Goal: Task Accomplishment & Management: Manage account settings

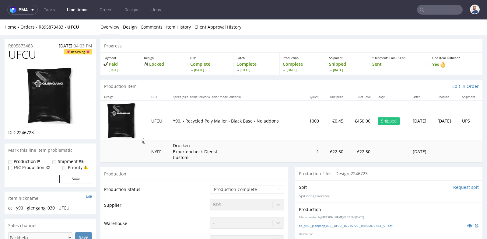
click at [302, 152] on td "1" at bounding box center [312, 152] width 20 height 22
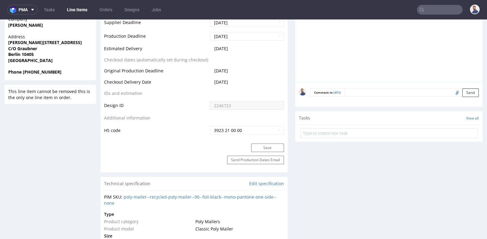
scroll to position [297, 0]
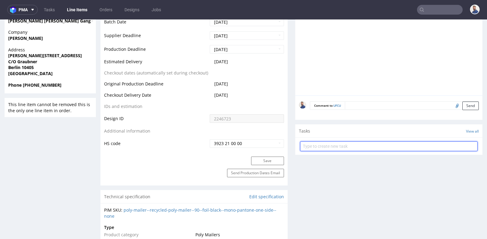
click at [308, 146] on input "text" at bounding box center [388, 146] width 177 height 10
type input "r"
type input "refund"
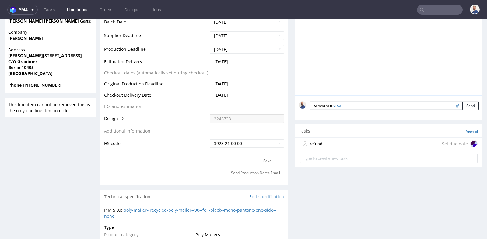
click at [344, 145] on div "refund Set due date" at bounding box center [388, 144] width 177 height 12
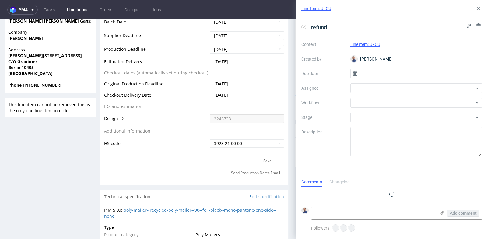
scroll to position [5, 0]
click at [389, 76] on input "text" at bounding box center [416, 74] width 132 height 10
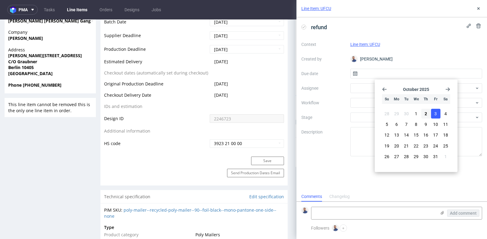
click at [433, 113] on button "3" at bounding box center [435, 114] width 9 height 10
type input "03/10/2025"
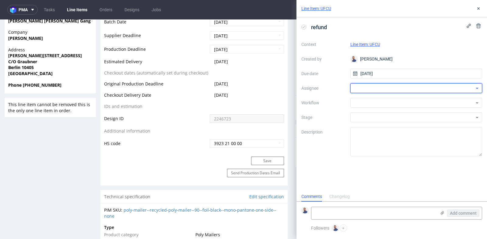
click at [387, 88] on div at bounding box center [416, 88] width 132 height 10
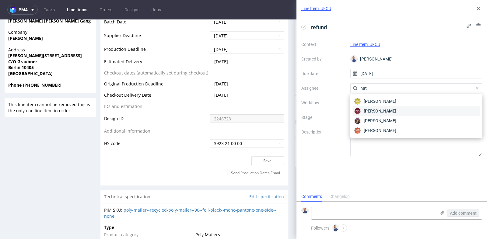
type input "nat"
click at [386, 113] on span "Natalia Kaczorowska" at bounding box center [379, 111] width 33 height 6
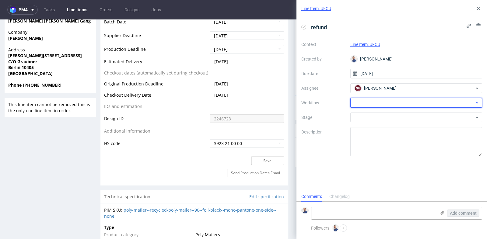
click at [392, 103] on div at bounding box center [416, 103] width 132 height 10
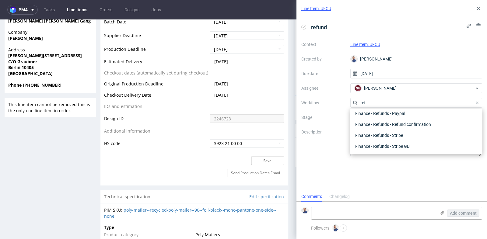
scroll to position [33, 0]
type input "refund"
click at [271, 107] on table "Production Status Waiting for Artwork Waiting for Diecut Waiting for Mockup Wai…" at bounding box center [194, 17] width 180 height 261
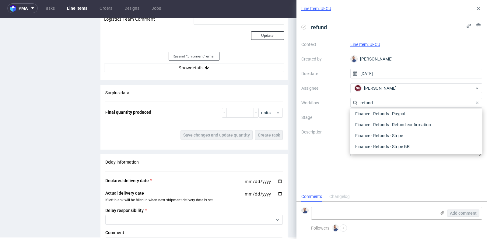
scroll to position [724, 0]
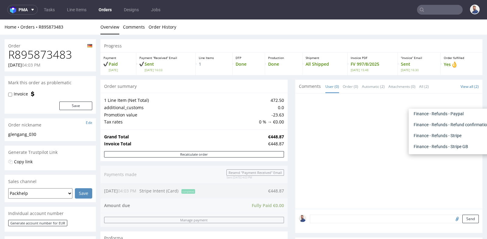
click at [289, 92] on div "Progress Payment Paid Wed 06 Aug Payment “Received” Email Sent Wed 6 Aug 16:03 …" at bounding box center [291, 229] width 382 height 381
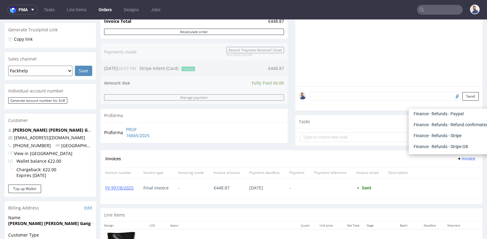
scroll to position [122, 0]
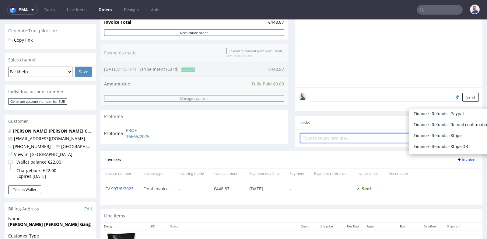
click at [316, 137] on input "text" at bounding box center [388, 138] width 177 height 10
type input "refund"
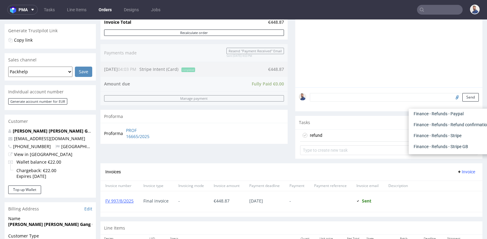
click at [345, 135] on div "refund Set due date" at bounding box center [388, 136] width 177 height 12
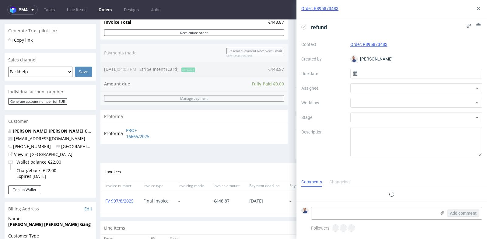
scroll to position [5, 0]
click at [393, 70] on input "text" at bounding box center [416, 74] width 132 height 10
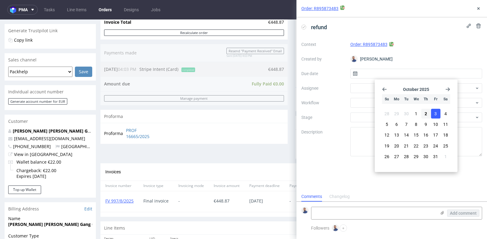
click at [436, 114] on span "3" at bounding box center [435, 114] width 2 height 6
type input "03/10/2025"
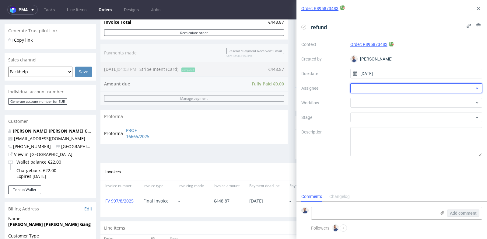
click at [443, 90] on div at bounding box center [416, 88] width 132 height 10
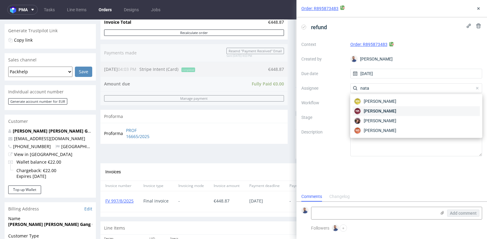
type input "nata"
click at [422, 108] on div "NK Natalia Kaczorowska" at bounding box center [416, 111] width 127 height 10
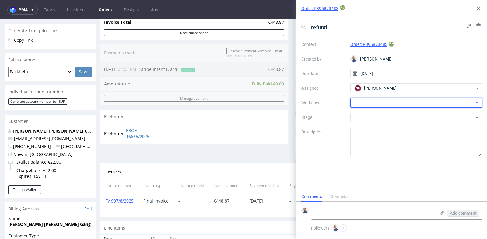
click at [427, 100] on div at bounding box center [416, 103] width 132 height 10
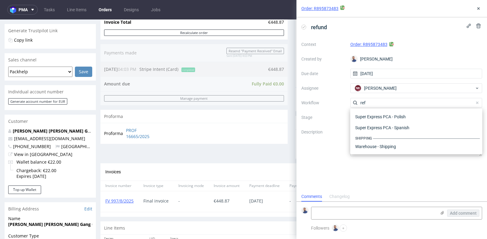
scroll to position [33, 0]
type input "ref"
click at [418, 132] on div "Finance - Refunds - Stripe" at bounding box center [416, 135] width 127 height 11
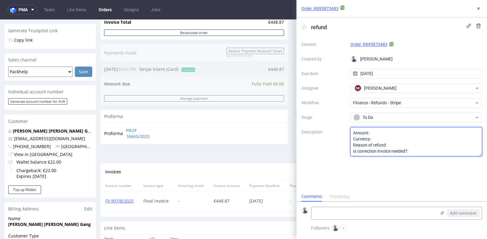
click at [418, 132] on textarea "Amount: Currency: Reason of refund: Is correction invoice needed?: Other:" at bounding box center [416, 141] width 132 height 29
click at [396, 139] on textarea "Amount: Currency: Reason of refund: Is correction invoice needed?: Other:" at bounding box center [416, 141] width 132 height 29
click at [399, 143] on textarea "Amount: Currency: Reason of refund: Is correction invoice needed?: Other:" at bounding box center [416, 141] width 132 height 29
click at [426, 145] on textarea "Amount: Currency: Reason of refund: Is correction invoice needed?: Other:" at bounding box center [416, 141] width 132 height 29
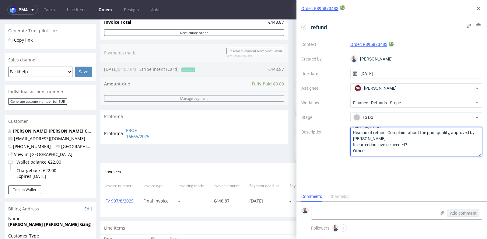
click at [417, 145] on textarea "Amount: Currency: Reason of refund: Is correction invoice needed?: Other:" at bounding box center [416, 141] width 132 height 29
type textarea "Amount: 314.20 Currency: EUR Reason of refund: Complaint about the print qualit…"
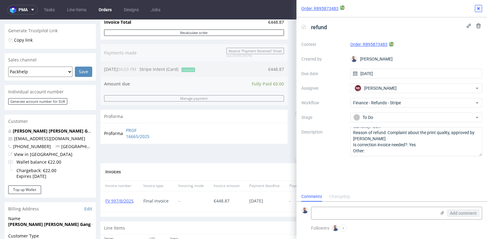
click at [478, 8] on use at bounding box center [478, 8] width 2 height 2
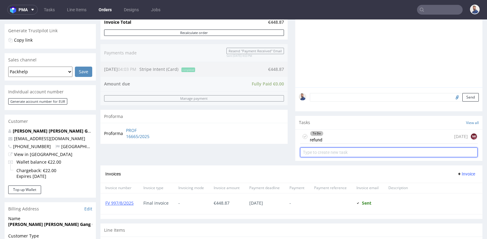
click at [371, 151] on input "text" at bounding box center [388, 153] width 177 height 10
type input "correction invoice"
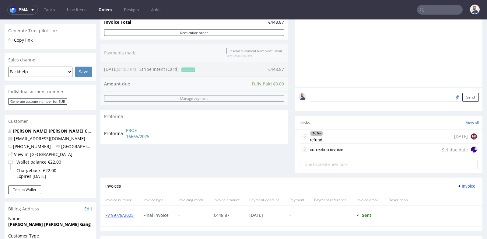
click at [376, 151] on div "correction invoice Set due date" at bounding box center [388, 150] width 177 height 12
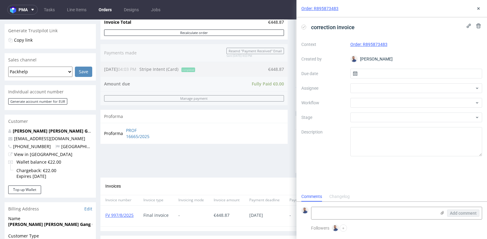
scroll to position [5, 0]
click at [405, 70] on input "text" at bounding box center [416, 74] width 132 height 10
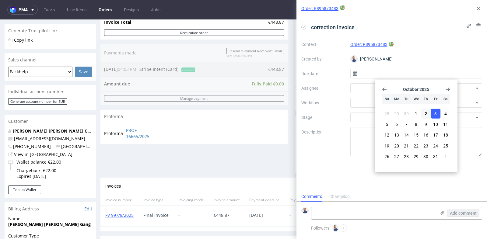
click at [433, 110] on button "3" at bounding box center [435, 114] width 9 height 10
type input "03/10/2025"
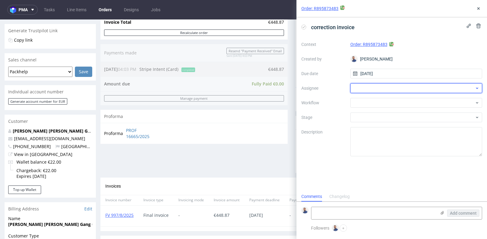
click at [439, 90] on div at bounding box center [416, 88] width 132 height 10
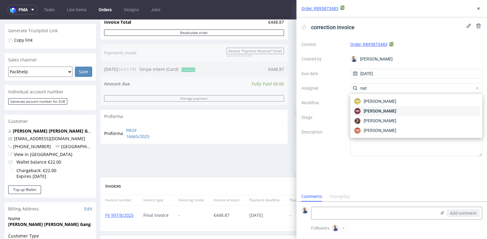
type input "nat"
click at [423, 109] on div "NK Natalia Kaczorowska" at bounding box center [416, 111] width 127 height 10
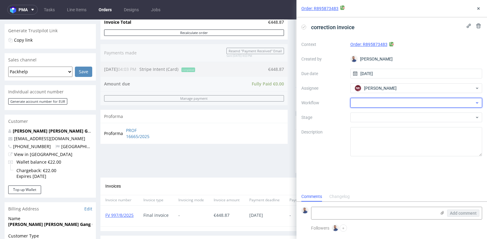
click at [429, 102] on div at bounding box center [416, 103] width 132 height 10
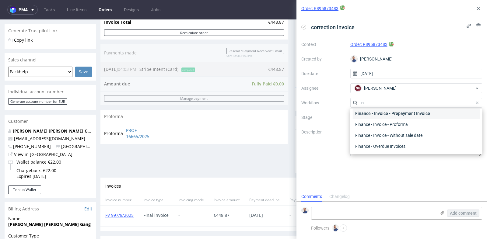
scroll to position [227, 0]
type input "i"
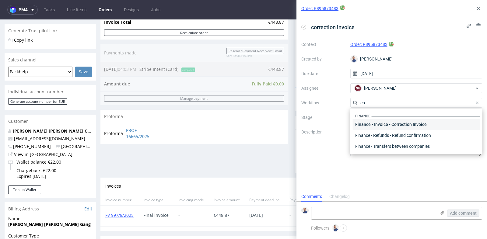
type input "co"
click at [424, 126] on div "Finance - Invoice - Correction Invoice" at bounding box center [416, 124] width 127 height 11
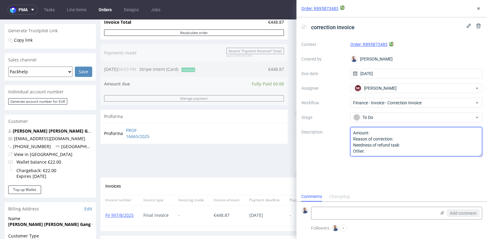
click at [417, 136] on textarea "Amount: Reason of correction: Needness of refund task: Other:" at bounding box center [416, 141] width 132 height 29
click at [407, 132] on textarea "Amount: Reason of correction: Needness of refund task: Other:" at bounding box center [416, 141] width 132 height 29
click at [407, 137] on textarea "Amount: 448.87- Reason of correction: Needness of refund task: Other:" at bounding box center [416, 141] width 132 height 29
click at [406, 145] on textarea "Amount: 448.87- Reason of correction: Needness of refund task: Other:" at bounding box center [416, 141] width 132 height 29
type textarea "Amount: 448.87-314.20 EUR Reason of correction: refund Needness of refund task:…"
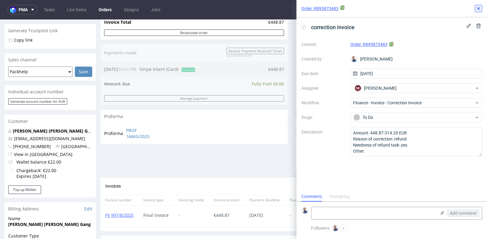
click at [477, 7] on use at bounding box center [478, 8] width 2 height 2
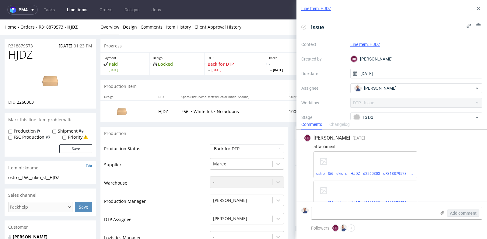
scroll to position [147, 0]
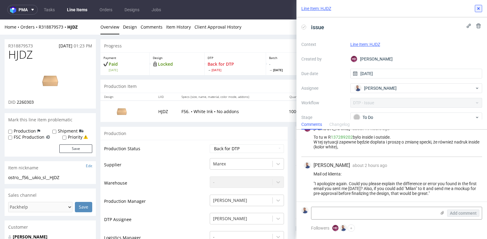
click at [480, 9] on icon at bounding box center [478, 8] width 5 height 5
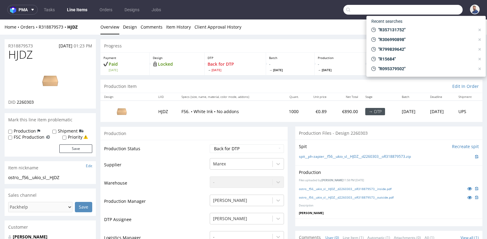
click at [443, 10] on input "text" at bounding box center [402, 10] width 119 height 10
paste input "R947051767"
type input "R947051767"
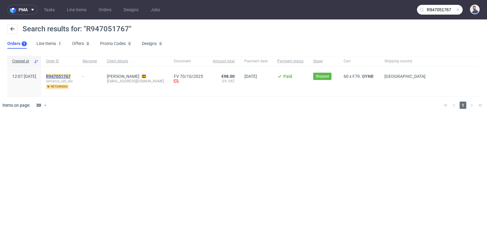
click at [71, 75] on mark "R947051767" at bounding box center [58, 76] width 25 height 5
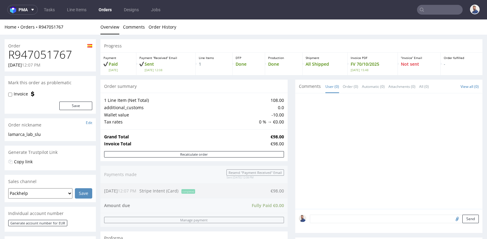
click at [289, 128] on div "Progress Payment Paid Tue 30 Sep Payment “Received” Email Sent Tue 30 Sep 12:08…" at bounding box center [291, 211] width 382 height 345
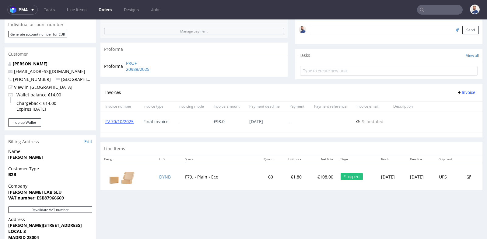
scroll to position [189, 0]
click at [123, 121] on link "FV 70/10/2025" at bounding box center [119, 121] width 28 height 6
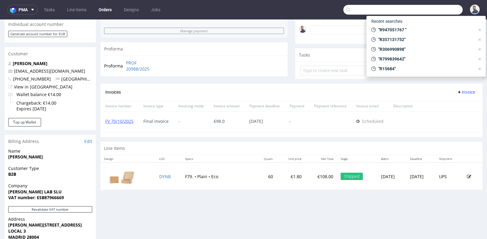
click at [431, 8] on input "text" at bounding box center [402, 10] width 119 height 10
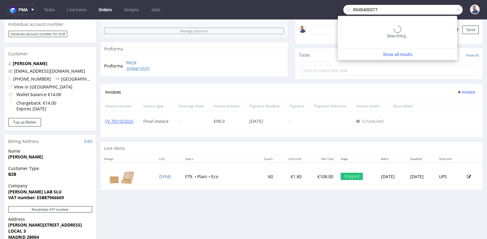
type input "R045400377"
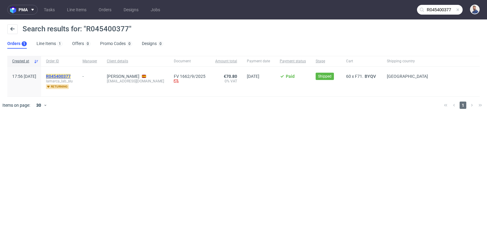
click at [71, 76] on mark "R045400377" at bounding box center [58, 76] width 25 height 5
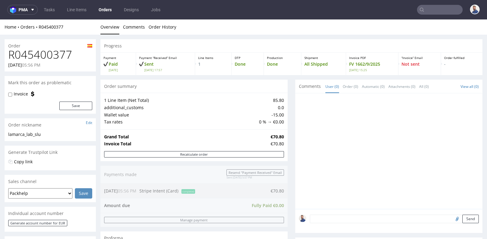
click at [295, 62] on p "Done" at bounding box center [282, 64] width 31 height 6
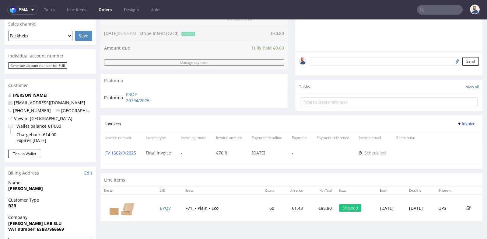
scroll to position [189, 0]
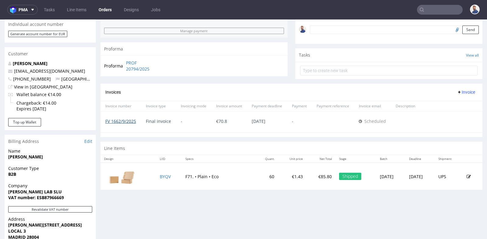
click at [122, 120] on link "FV 1662/9/2025" at bounding box center [120, 121] width 31 height 6
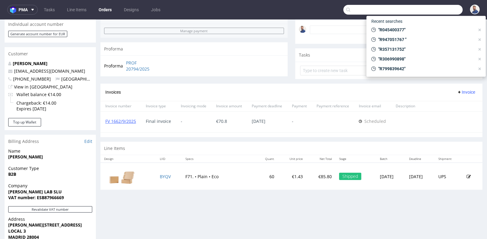
click at [430, 11] on input "text" at bounding box center [402, 10] width 119 height 10
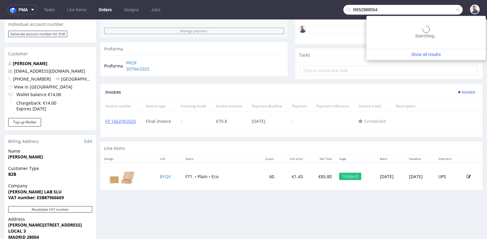
type input "R652988504"
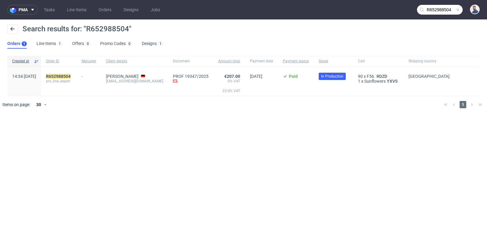
click at [72, 80] on span "pro_line_expert" at bounding box center [59, 81] width 26 height 5
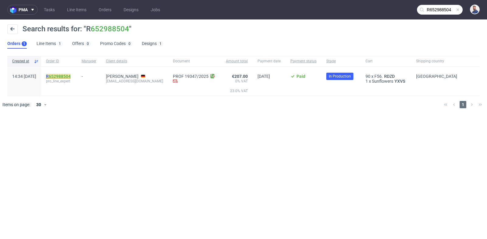
click at [71, 77] on link "652988504" at bounding box center [60, 76] width 22 height 5
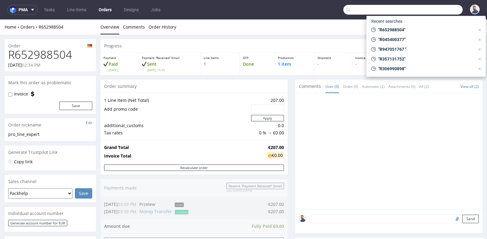
click at [438, 9] on input "text" at bounding box center [402, 10] width 119 height 10
paste input "R564543007"
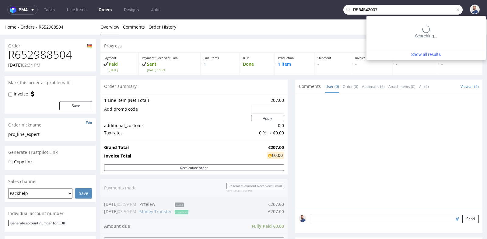
type input "R564543007"
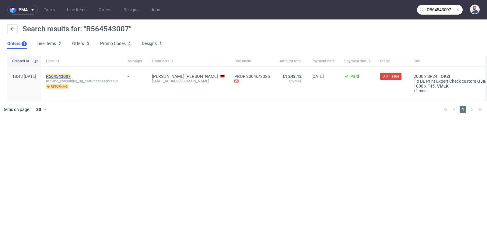
click at [71, 76] on mark "R564543007" at bounding box center [58, 76] width 25 height 5
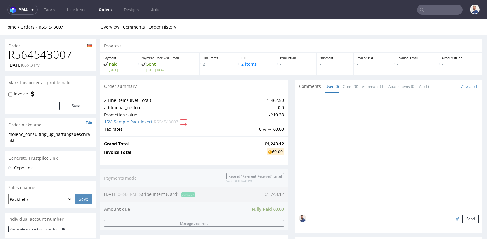
click at [289, 130] on div "Progress Payment Paid Thu 18 Sep Payment “Received” Email Sent Thu 18 Sep 18:43…" at bounding box center [291, 235] width 382 height 392
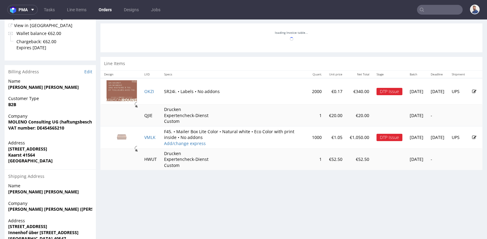
scroll to position [257, 0]
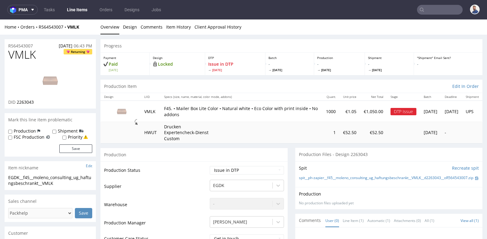
click at [300, 152] on div "Production Files - Design 2263043" at bounding box center [388, 154] width 187 height 13
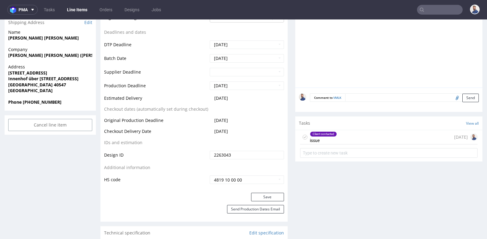
scroll to position [257, 0]
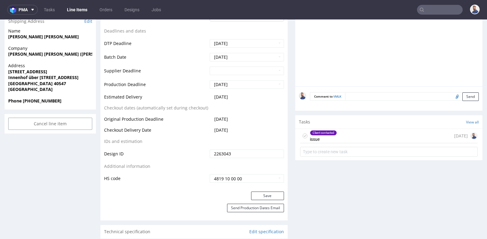
click at [335, 138] on div "Client contacted issue 8 days ago" at bounding box center [388, 136] width 177 height 14
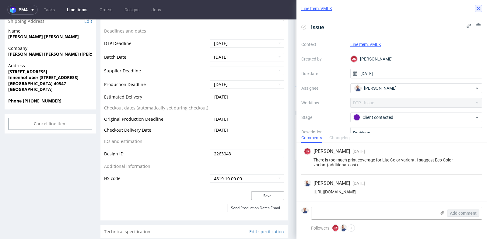
click at [477, 8] on use at bounding box center [478, 8] width 2 height 2
click at [478, 9] on icon at bounding box center [478, 8] width 5 height 5
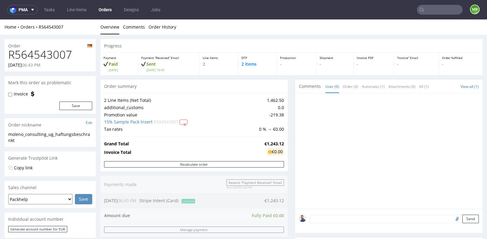
click at [286, 116] on div "Progress Payment Paid Thu 18 Sep Payment “Received” Email Sent Thu 18 Sep 18:43…" at bounding box center [291, 236] width 382 height 395
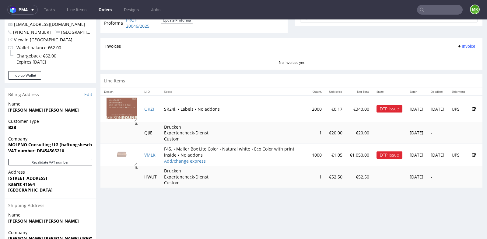
scroll to position [243, 0]
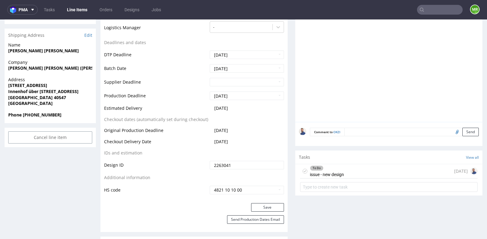
scroll to position [257, 0]
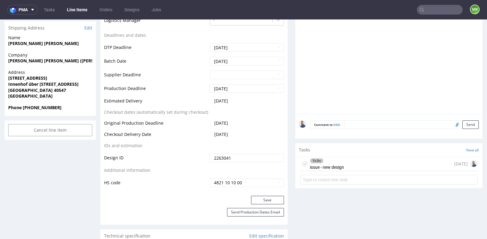
click at [347, 162] on div "To Do issue - new design 6 days ago" at bounding box center [388, 164] width 177 height 14
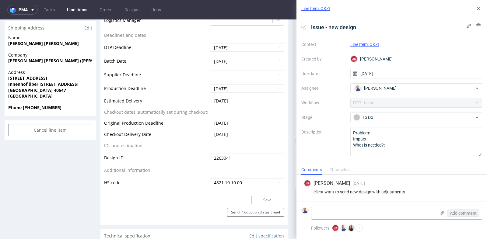
click at [360, 194] on div "client want to send new design with adjustments" at bounding box center [392, 191] width 176 height 5
copy div "client want to send new design with adjustments"
click at [391, 212] on textarea at bounding box center [373, 213] width 125 height 12
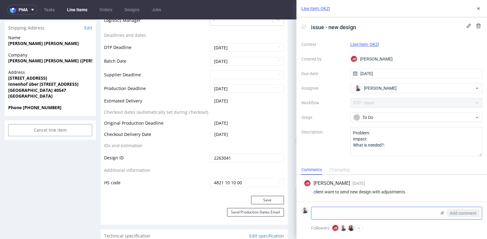
paste textarea "https://app-eu1.hubspot.com/contacts/25600958/record/0-5/239858372849/"
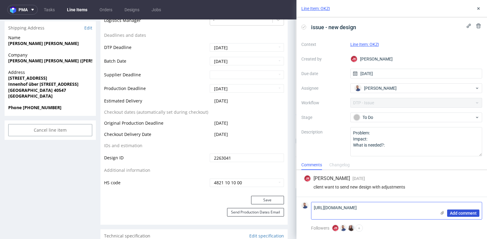
type textarea "https://app-eu1.hubspot.com/contacts/25600958/record/0-5/239858372849/"
click at [462, 212] on span "Add comment" at bounding box center [463, 213] width 27 height 4
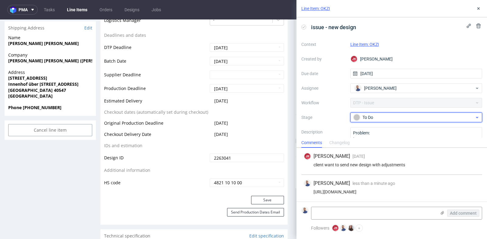
click at [398, 120] on div "To Do" at bounding box center [413, 117] width 121 height 7
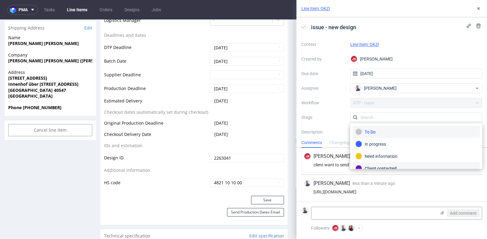
click at [391, 169] on div "Client contacted" at bounding box center [416, 168] width 122 height 7
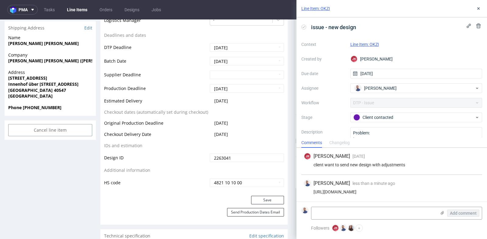
click at [392, 166] on div "client want to send new design with adjustments" at bounding box center [392, 164] width 176 height 5
click at [479, 9] on icon at bounding box center [478, 8] width 5 height 5
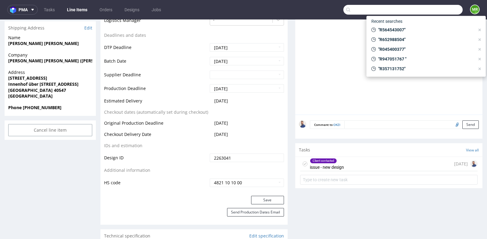
click at [432, 14] on input "text" at bounding box center [402, 10] width 119 height 10
paste input "R987577392"
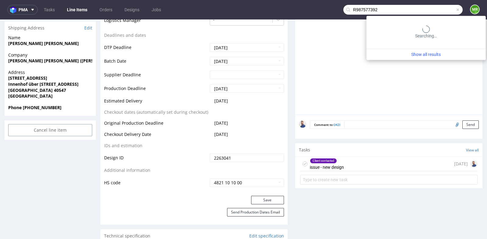
type input "R987577392"
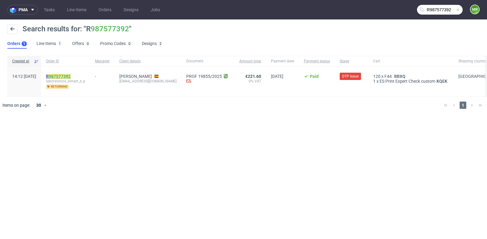
click at [71, 74] on link "987577392" at bounding box center [60, 76] width 22 height 5
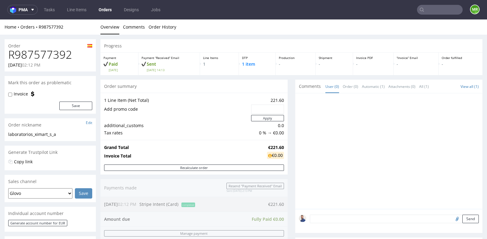
click at [287, 128] on div "Progress Payment Paid Wed 17 Sep Payment “Received” Email Sent Wed 17 Sep 14:13…" at bounding box center [291, 214] width 382 height 350
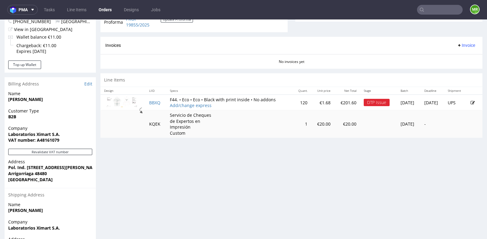
scroll to position [257, 0]
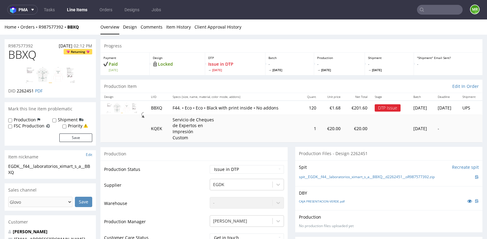
click at [300, 156] on div "Production Files - Design 2262451" at bounding box center [388, 153] width 187 height 13
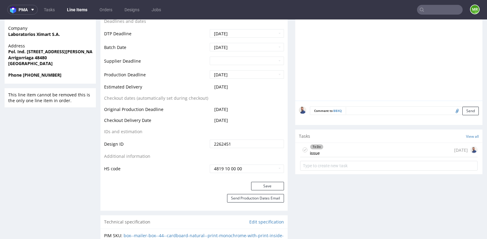
scroll to position [284, 0]
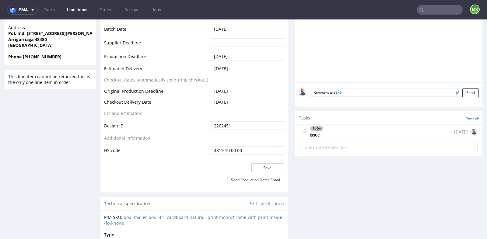
click at [350, 134] on div "To Do issue 7 days ago" at bounding box center [388, 132] width 177 height 14
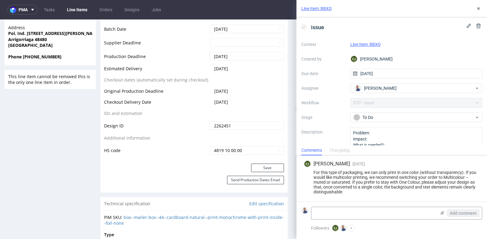
click at [345, 192] on div "For this type of packaging, we can only print in one color (without transparenc…" at bounding box center [392, 182] width 176 height 24
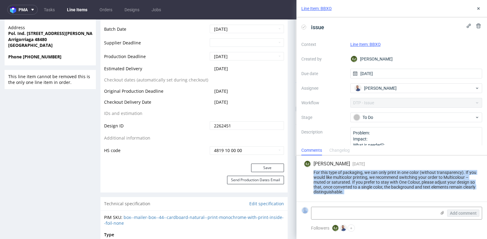
click at [345, 192] on div "For this type of packaging, we can only print in one color (without transparenc…" at bounding box center [392, 182] width 176 height 24
copy div "For this type of packaging, we can only print in one color (without transparenc…"
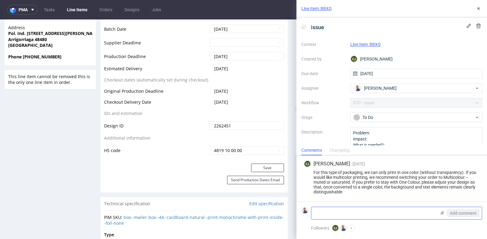
click at [380, 213] on textarea at bounding box center [373, 213] width 125 height 12
paste textarea "https://app-eu1.hubspot.com/contacts/25600958/record/0-5/239917386986/"
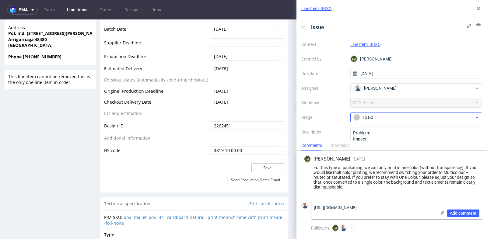
type textarea "https://app-eu1.hubspot.com/contacts/25600958/record/0-5/239917386986/"
click at [427, 119] on div "To Do" at bounding box center [413, 117] width 121 height 7
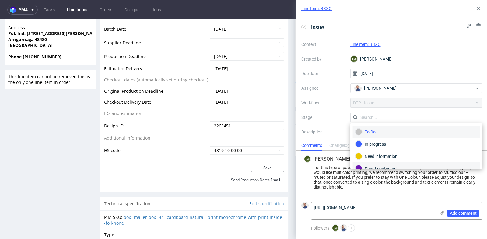
click at [412, 165] on div "Client contacted" at bounding box center [416, 168] width 122 height 7
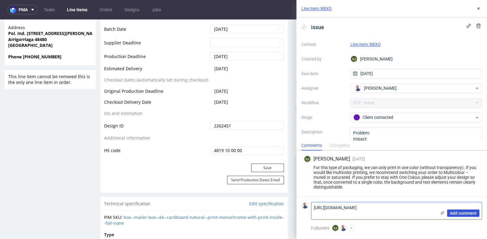
click at [470, 213] on span "Add comment" at bounding box center [463, 213] width 27 height 4
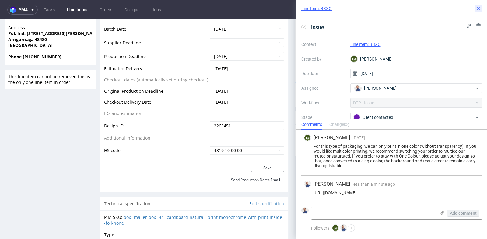
click at [478, 8] on use at bounding box center [478, 8] width 2 height 2
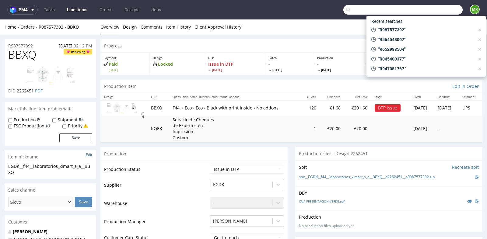
click at [428, 8] on input "text" at bounding box center [402, 10] width 119 height 10
paste input "info@duschperfect.de"
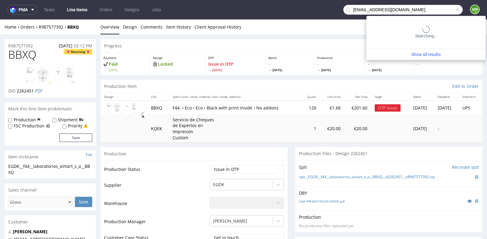
type input "info@duschperfect.de"
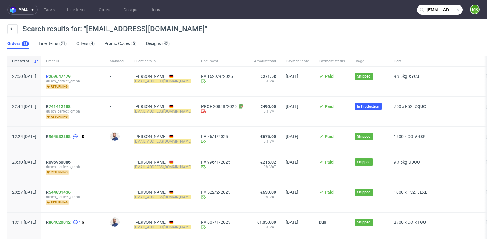
click at [71, 77] on link "269647479" at bounding box center [60, 76] width 22 height 5
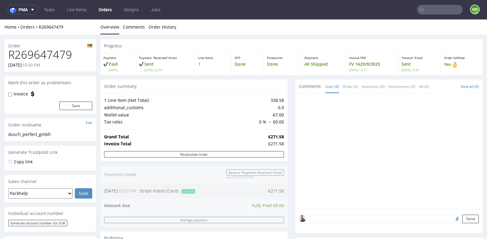
click at [287, 117] on div "Progress Payment Paid Sun 28 Sep Payment “Received” Email Sent Sun 28 Sep 22:50…" at bounding box center [291, 212] width 382 height 346
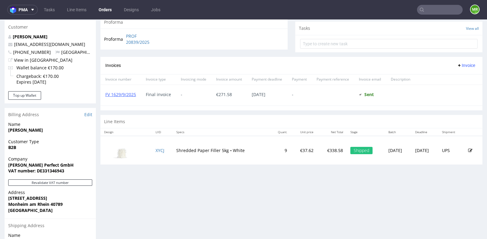
scroll to position [216, 0]
